Goal: Task Accomplishment & Management: Manage account settings

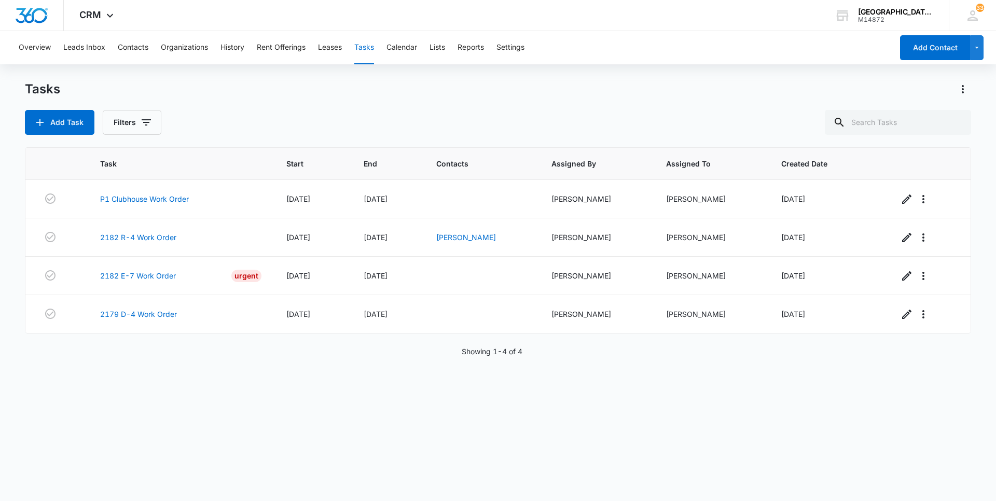
click at [383, 53] on div "Overview Leads Inbox Contacts Organizations History Rent Offerings Leases Tasks…" at bounding box center [452, 47] width 880 height 33
click at [397, 47] on button "Calendar" at bounding box center [401, 47] width 31 height 33
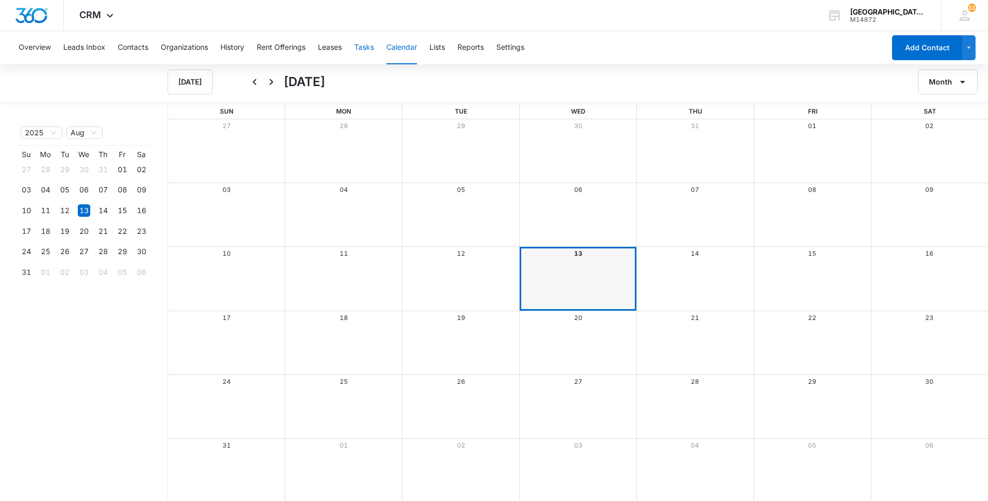
click at [366, 48] on button "Tasks" at bounding box center [364, 47] width 20 height 33
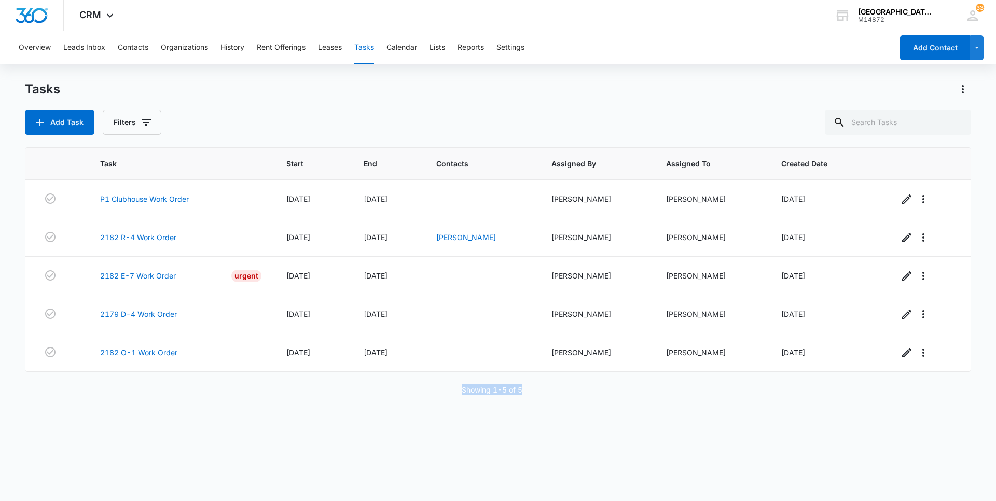
click at [255, 391] on div "Task Start End Contacts Assigned By Assigned To Created Date P1 Clubhouse Work …" at bounding box center [498, 317] width 946 height 340
click at [551, 418] on div "Task Start End Contacts Assigned By Assigned To Created Date P1 Clubhouse Work …" at bounding box center [498, 317] width 946 height 340
click at [768, 428] on div "Task Start End Contacts Assigned By Assigned To Created Date P1 Clubhouse Work …" at bounding box center [498, 317] width 946 height 340
